Goal: Task Accomplishment & Management: Use online tool/utility

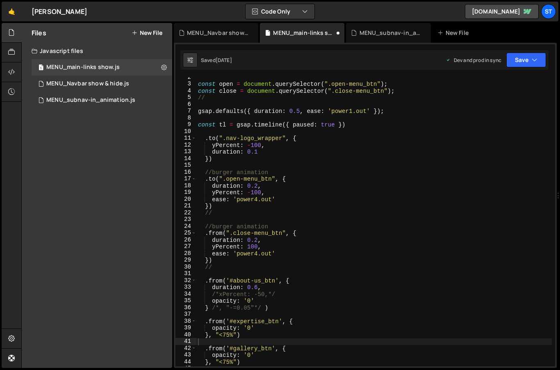
scroll to position [1169, 0]
click at [11, 8] on link "🤙" at bounding box center [12, 12] width 20 height 20
click at [537, 62] on icon "button" at bounding box center [535, 60] width 6 height 8
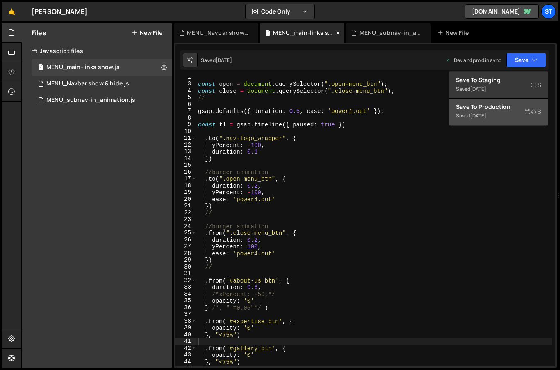
click at [483, 114] on div "3 days ago" at bounding box center [479, 115] width 16 height 7
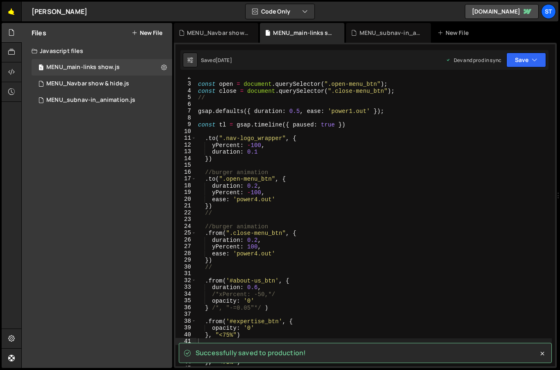
click at [14, 12] on link "🤙" at bounding box center [12, 12] width 20 height 20
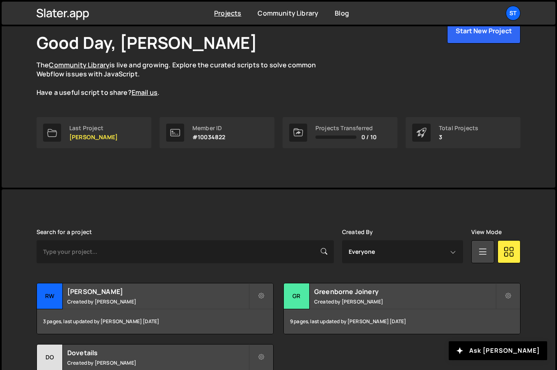
scroll to position [114, 0]
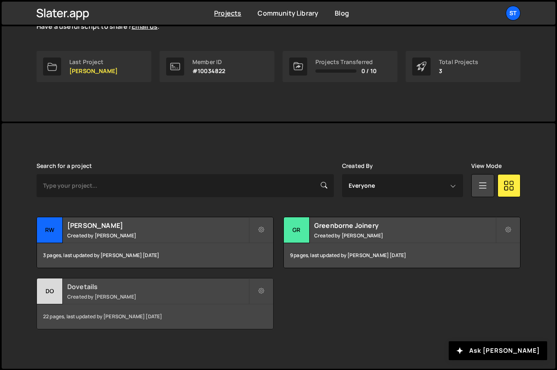
click at [191, 286] on h2 "Dovetails" at bounding box center [157, 286] width 181 height 9
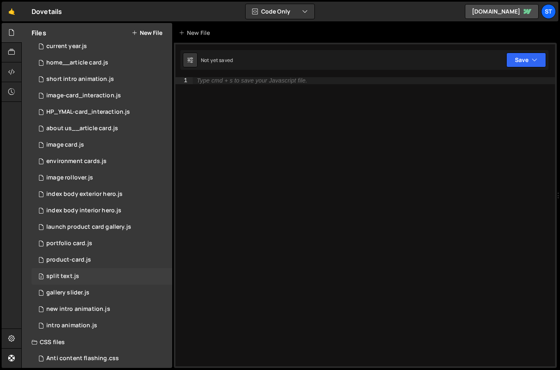
scroll to position [28, 0]
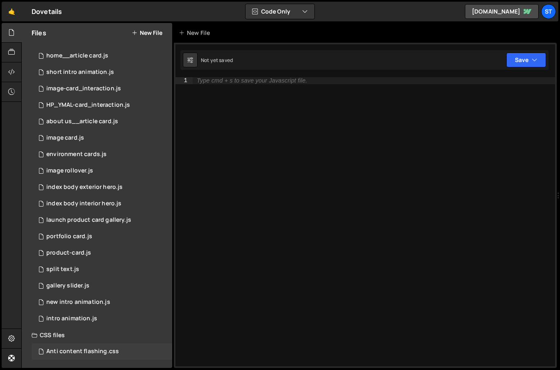
click at [66, 353] on div "Anti content flashing.css" at bounding box center [82, 350] width 73 height 7
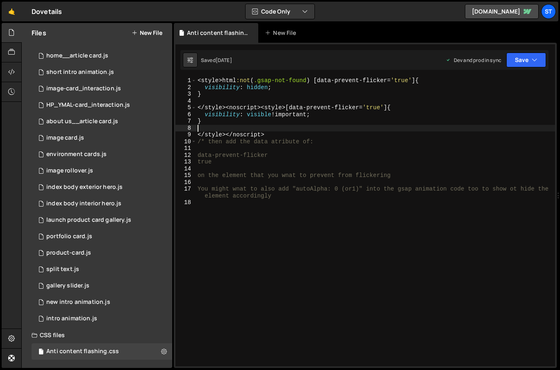
click at [340, 126] on div "< style > html :not ( .gsap-not-found ) [ data-prevent-flicker = ' true ' ] { v…" at bounding box center [375, 228] width 359 height 302
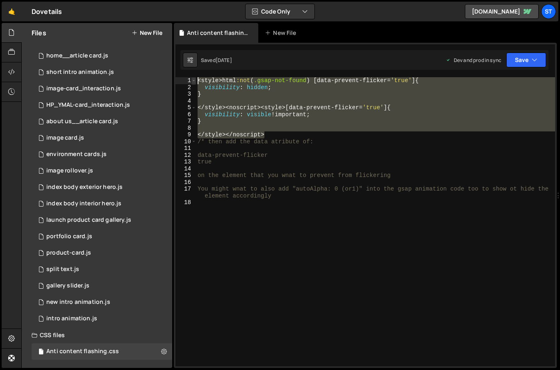
drag, startPoint x: 277, startPoint y: 137, endPoint x: 194, endPoint y: 80, distance: 101.1
click at [194, 80] on div "1 2 3 4 5 6 7 8 9 10 11 12 13 14 15 16 17 18 < style > html :not ( .gsap-not-fo…" at bounding box center [366, 221] width 380 height 289
type textarea "<style>html:not(.gsap-not-found) [data-prevent-flicker='true'] { visibility: hi…"
